Goal: Check status: Check status

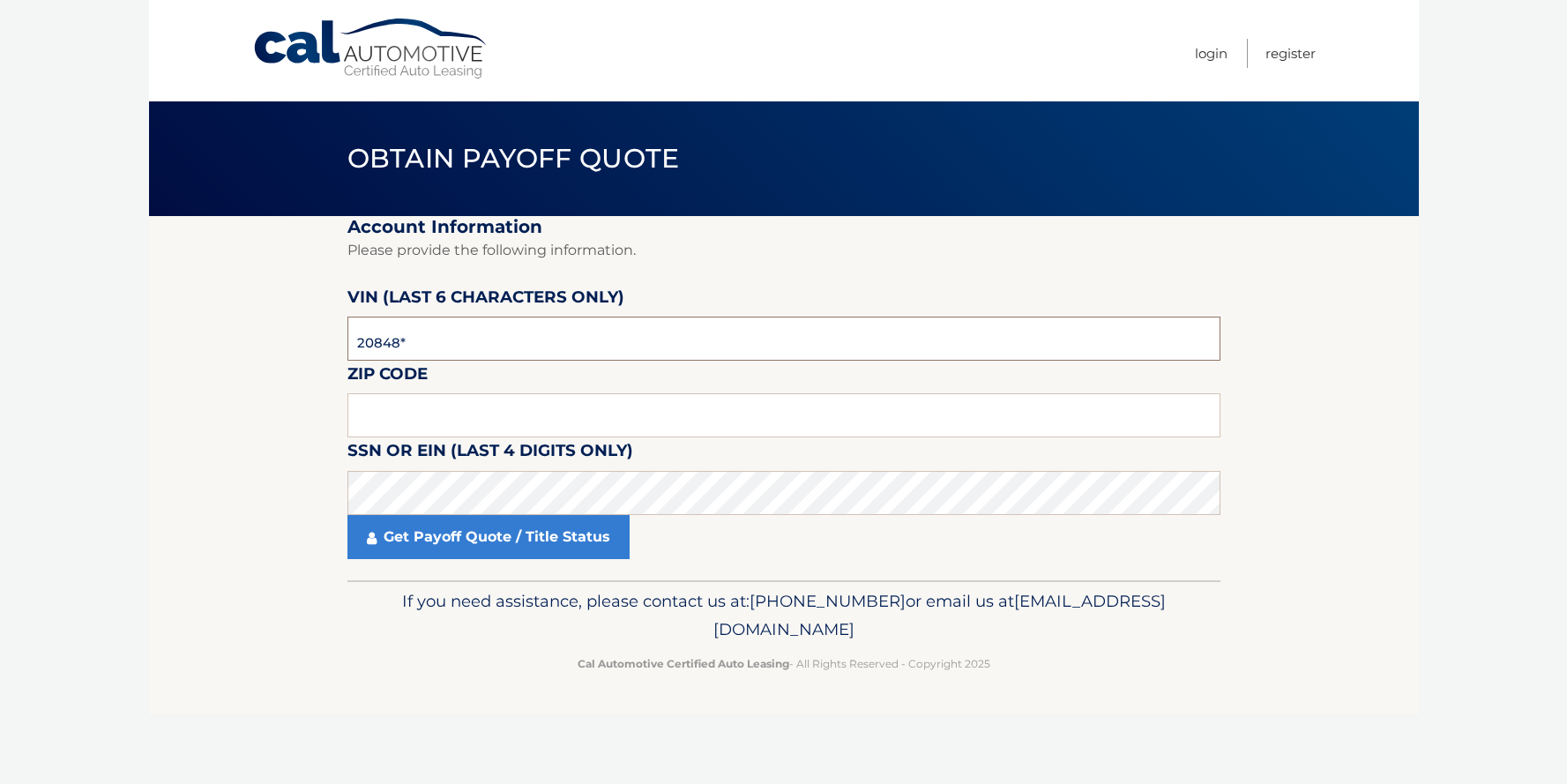
type input "208486"
click at [443, 408] on input "text" at bounding box center [784, 415] width 873 height 44
type input "14075"
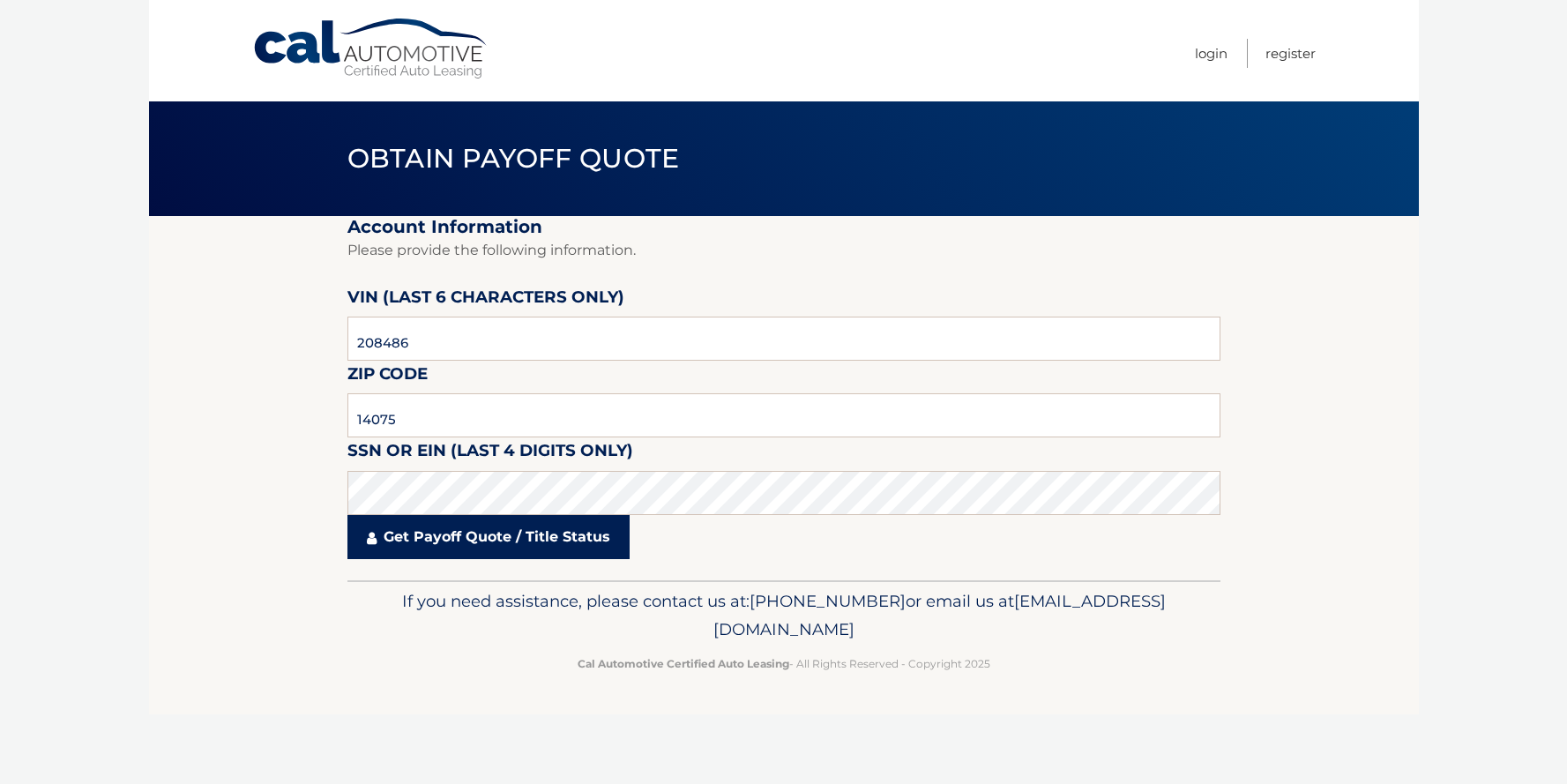
click at [468, 534] on link "Get Payoff Quote / Title Status" at bounding box center [488, 536] width 283 height 44
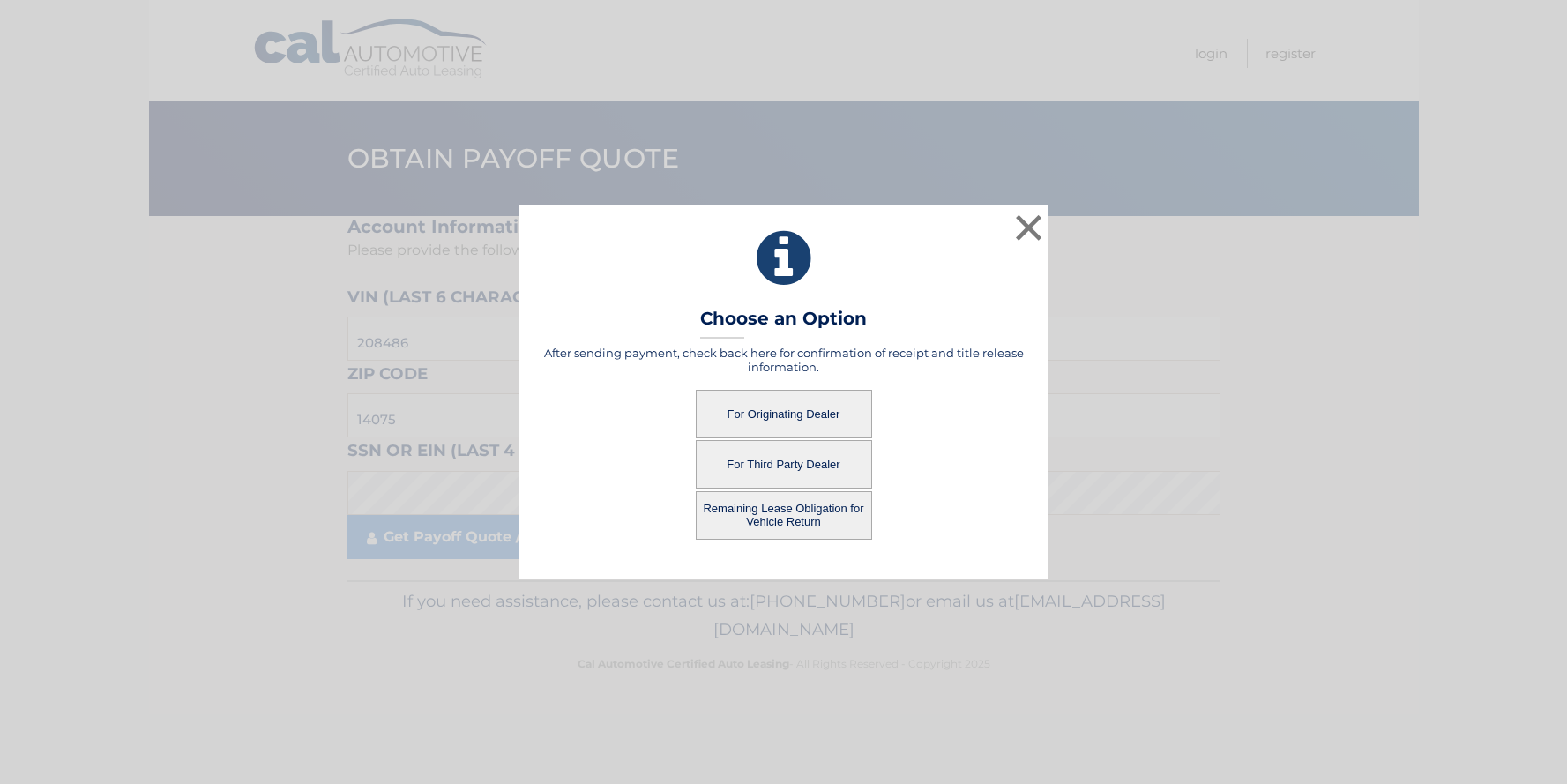
click at [771, 513] on button "Remaining Lease Obligation for Vehicle Return" at bounding box center [784, 514] width 177 height 49
click at [762, 513] on button "Remaining Lease Obligation for Vehicle Return" at bounding box center [784, 514] width 177 height 49
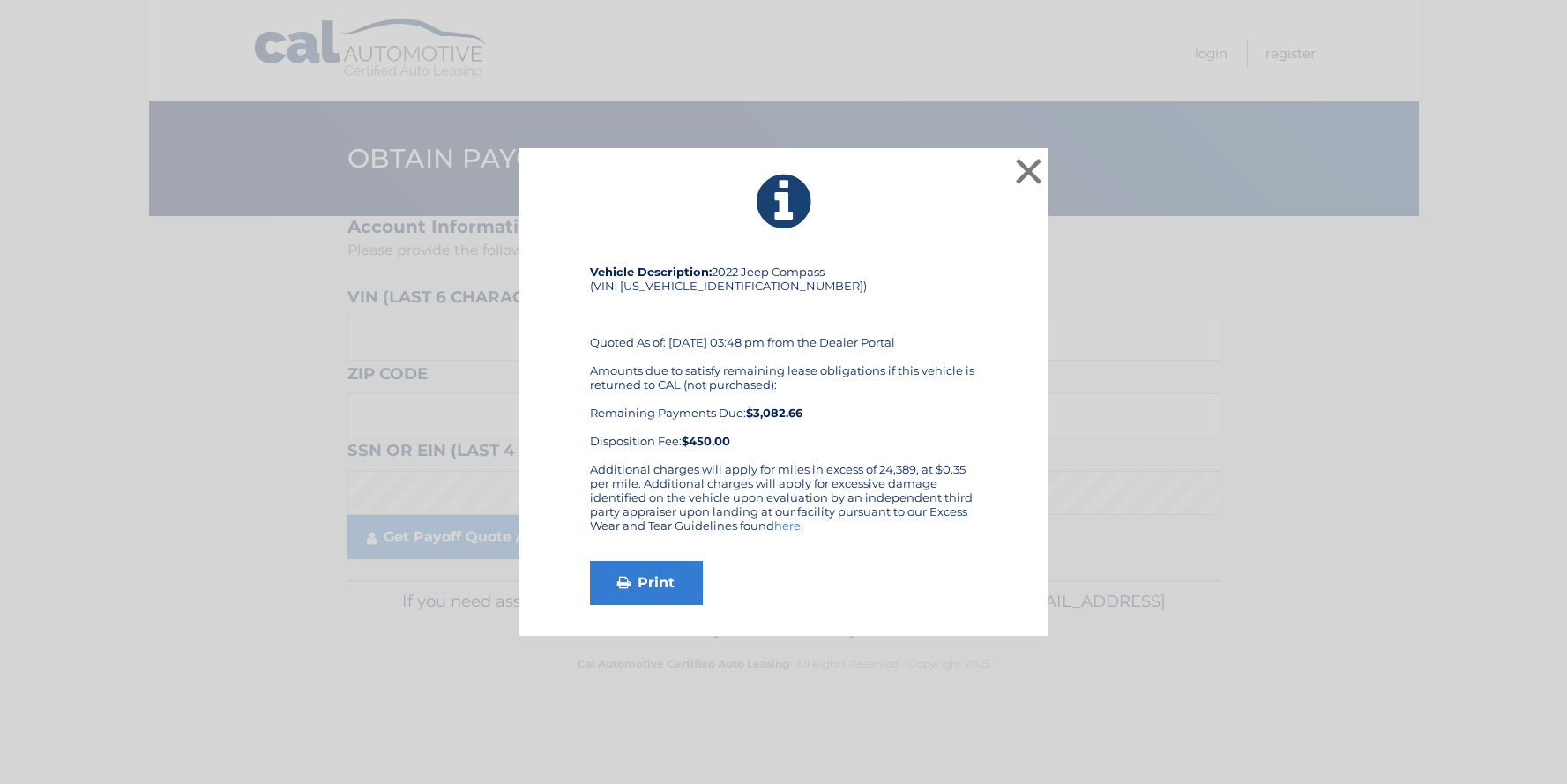
drag, startPoint x: 0, startPoint y: 0, endPoint x: 665, endPoint y: 357, distance: 754.8
click at [665, 357] on div "Vehicle Description: 2022 Jeep Compass (VIN: [US_VEHICLE_IDENTIFICATION_NUMBER]…" at bounding box center [784, 363] width 388 height 197
click at [669, 569] on link "Print" at bounding box center [647, 583] width 113 height 44
click at [1024, 167] on button "×" at bounding box center [1029, 171] width 36 height 36
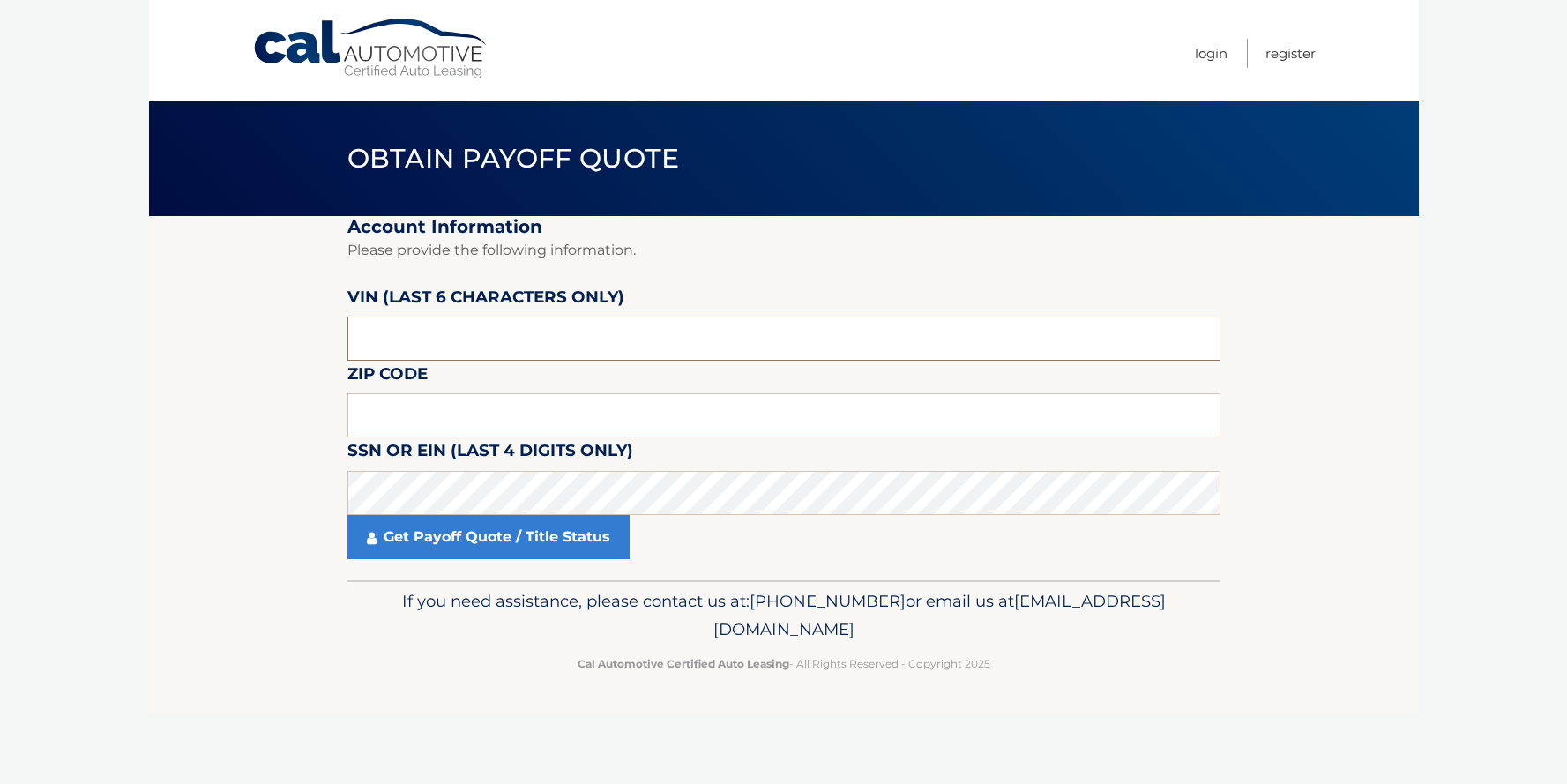
click at [466, 348] on input "text" at bounding box center [784, 338] width 873 height 44
type input "2*****"
type input "208486"
click at [456, 408] on input "text" at bounding box center [784, 415] width 873 height 44
type input "14075"
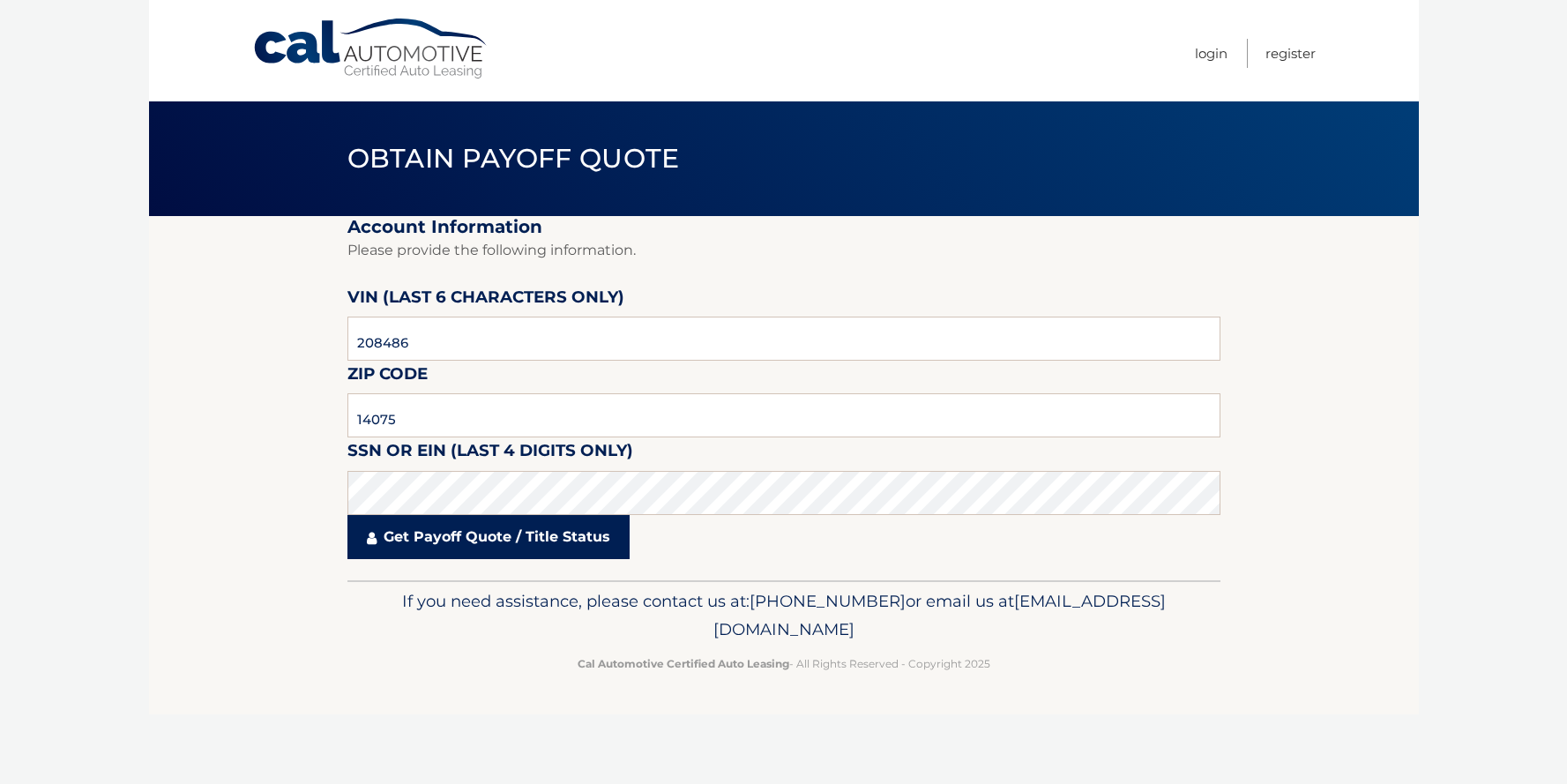
click at [445, 552] on link "Get Payoff Quote / Title Status" at bounding box center [488, 536] width 283 height 44
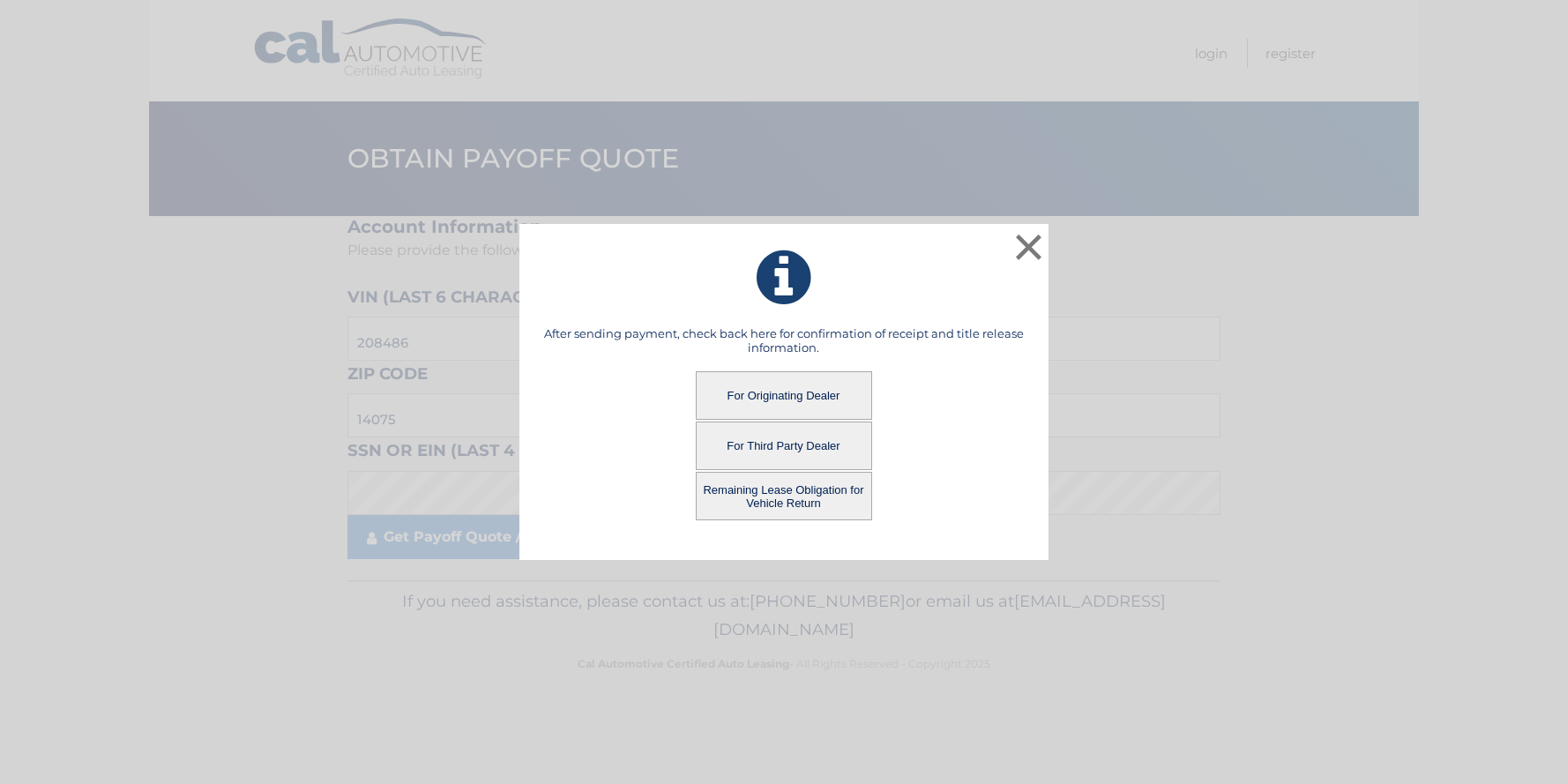
click at [753, 390] on button "For Originating Dealer" at bounding box center [784, 394] width 177 height 49
click at [785, 399] on button "For Originating Dealer" at bounding box center [784, 394] width 177 height 49
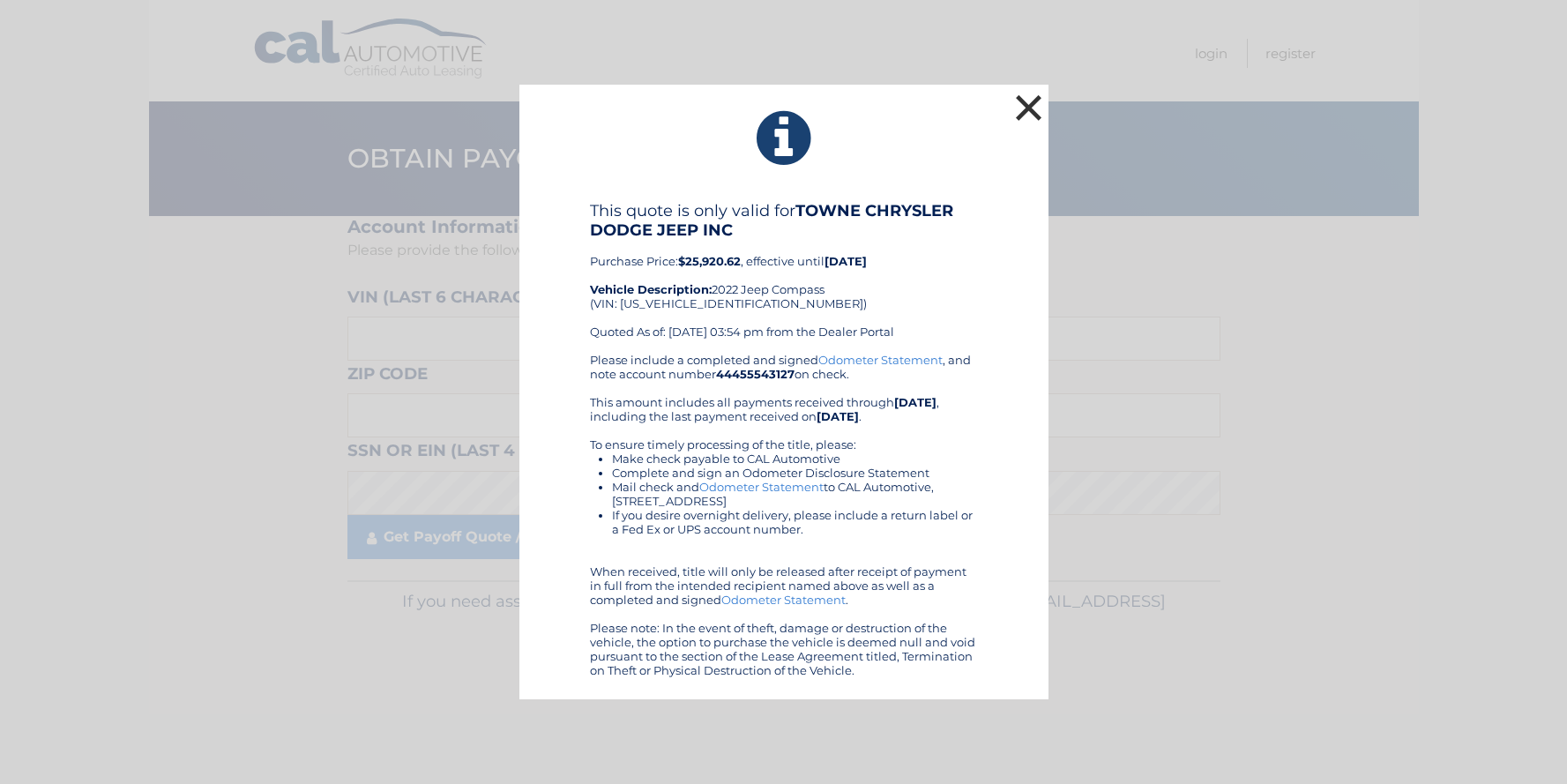
click at [1032, 115] on button "×" at bounding box center [1029, 108] width 36 height 36
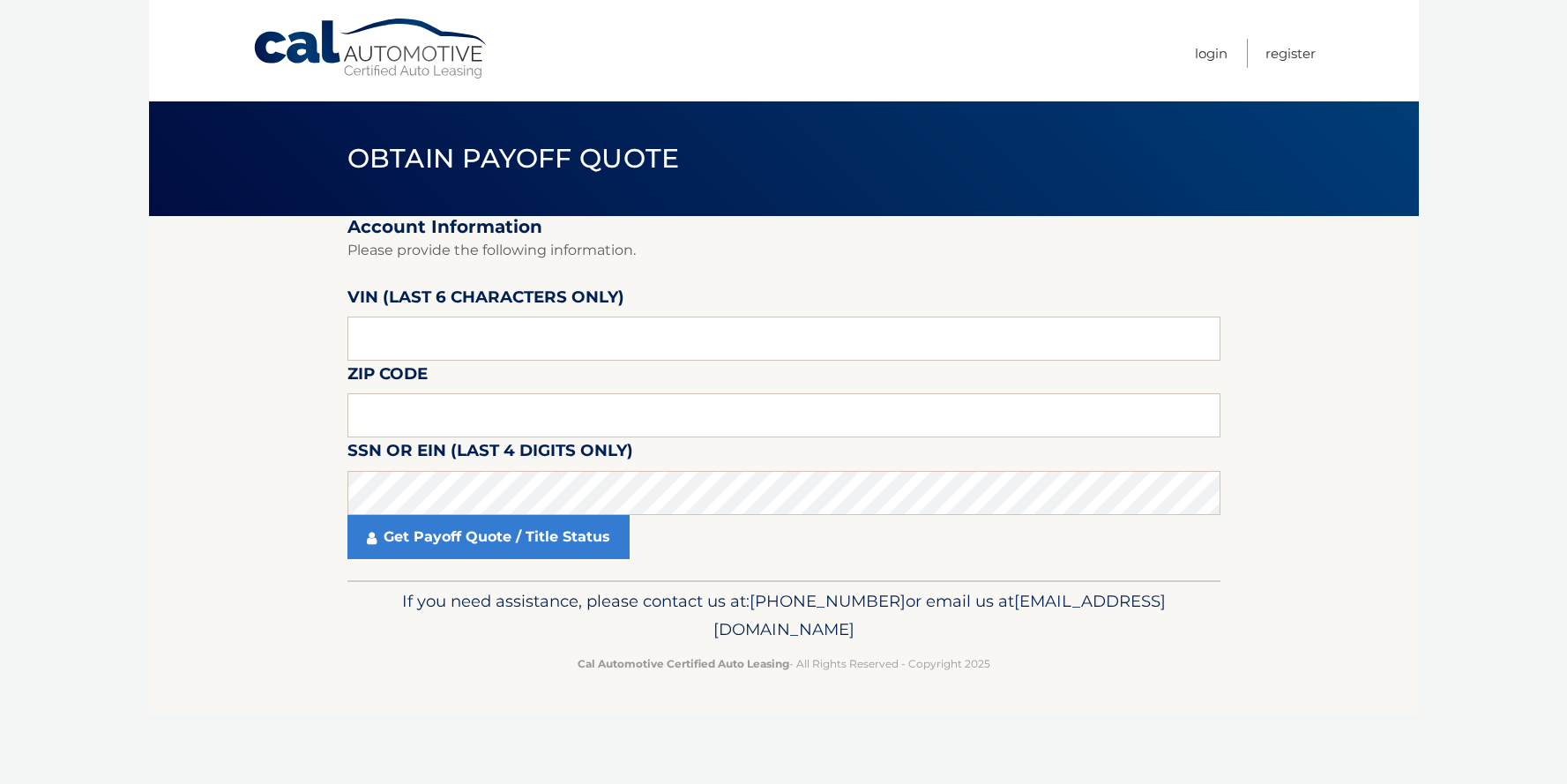
click at [174, 589] on footer "If you need assistance, please contact us at: 609-807-3200 or email us at Custo…" at bounding box center [784, 646] width 1270 height 134
